Goal: Navigation & Orientation: Go to known website

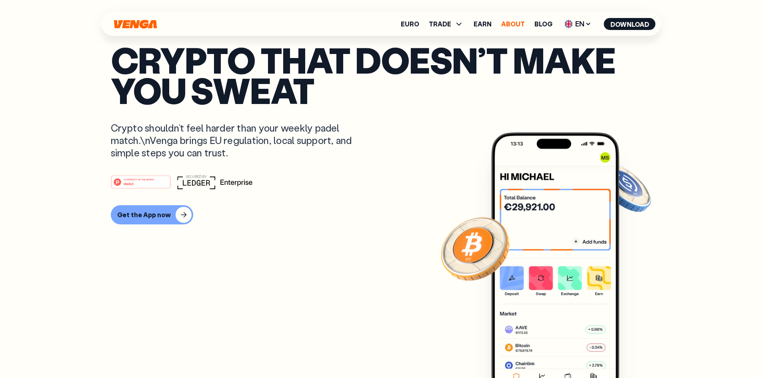
click at [516, 25] on link "About" at bounding box center [513, 24] width 24 height 6
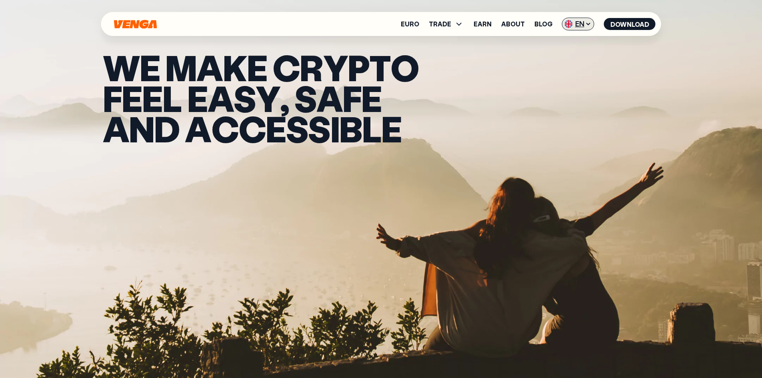
click at [592, 23] on span "EN" at bounding box center [578, 24] width 32 height 13
click at [568, 52] on div "Español - ES" at bounding box center [556, 56] width 41 height 8
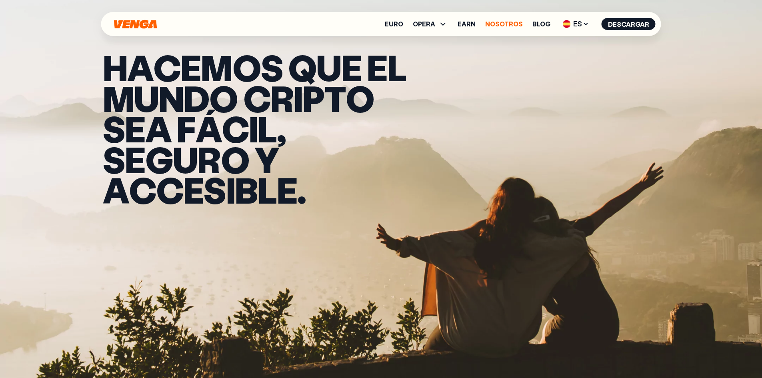
click at [510, 24] on link "Nosotros" at bounding box center [504, 24] width 38 height 6
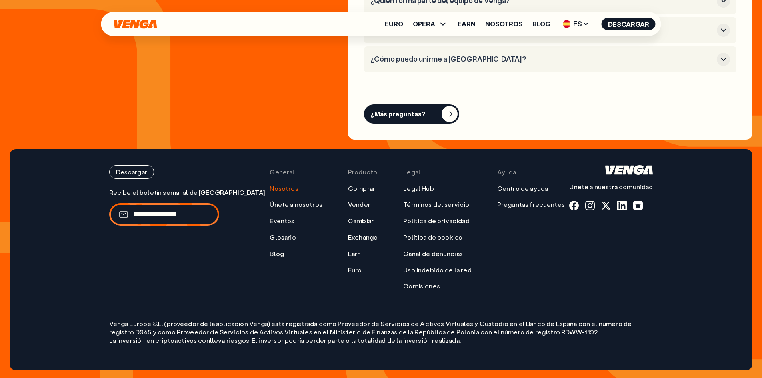
scroll to position [3275, 0]
